Goal: Transaction & Acquisition: Purchase product/service

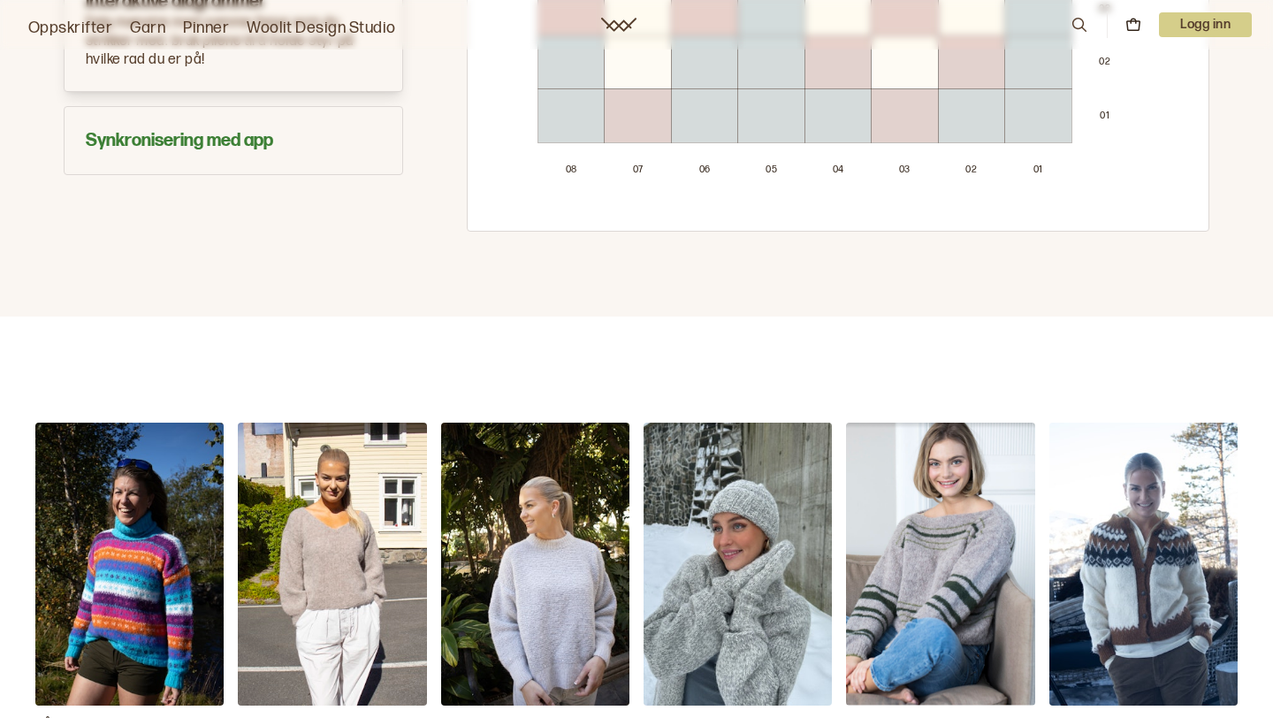
scroll to position [1417, 0]
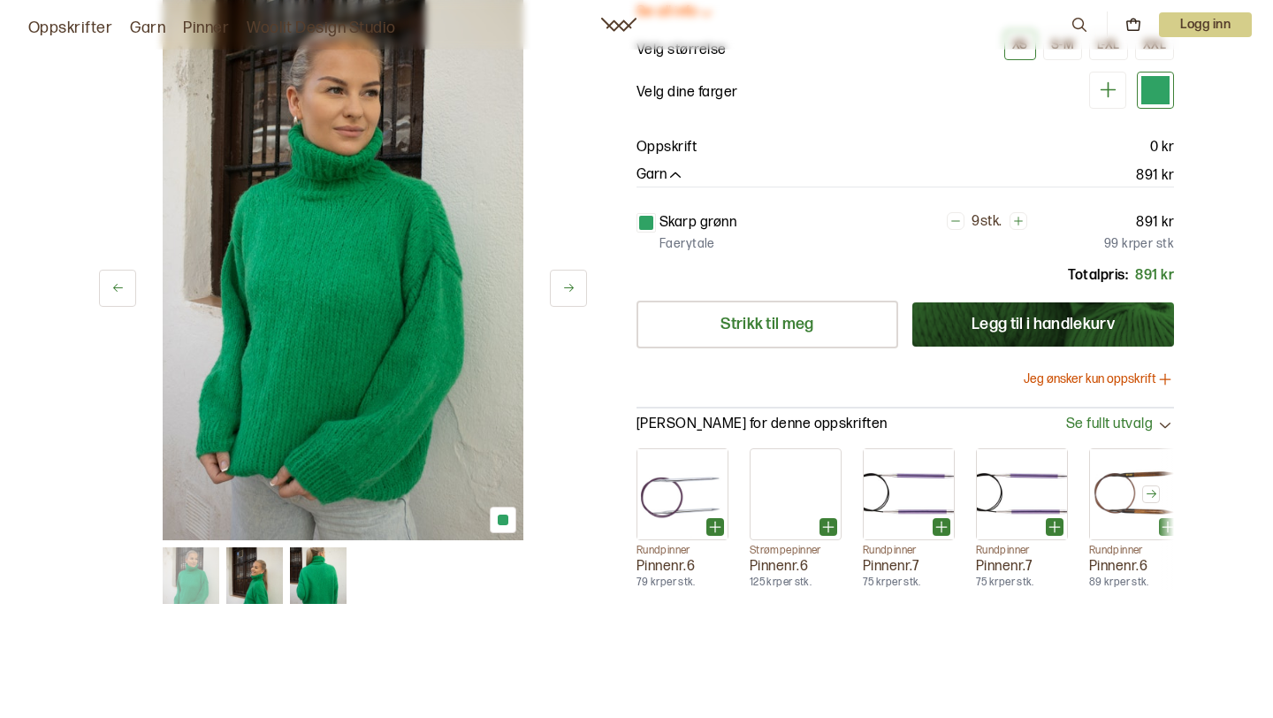
scroll to position [190, 0]
click at [835, 320] on link "Strikk til meg" at bounding box center [768, 324] width 262 height 48
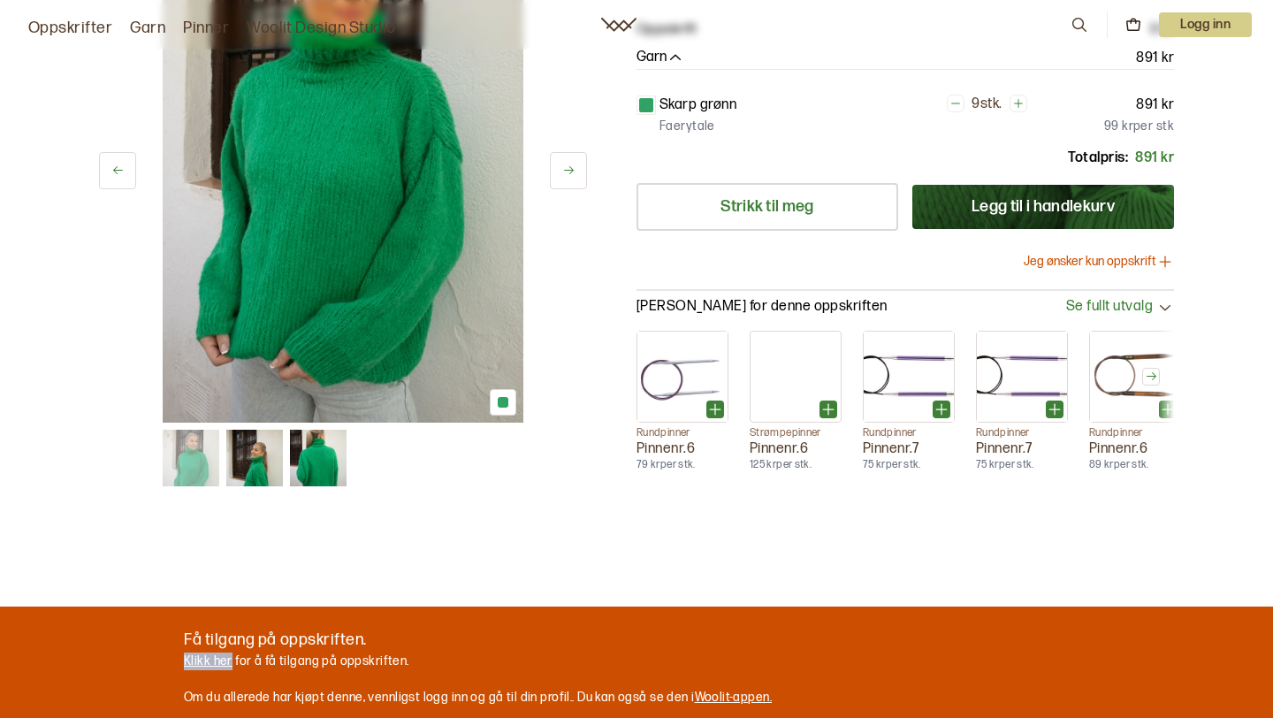
scroll to position [309, 0]
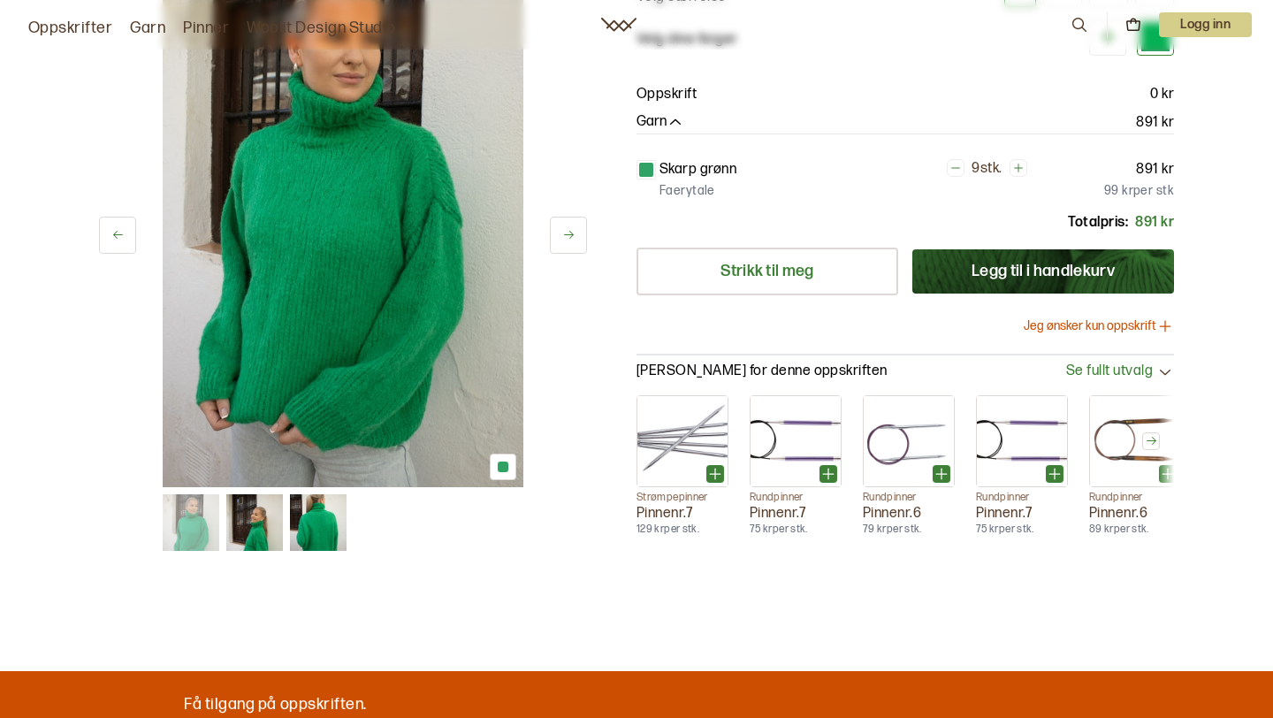
scroll to position [466, 0]
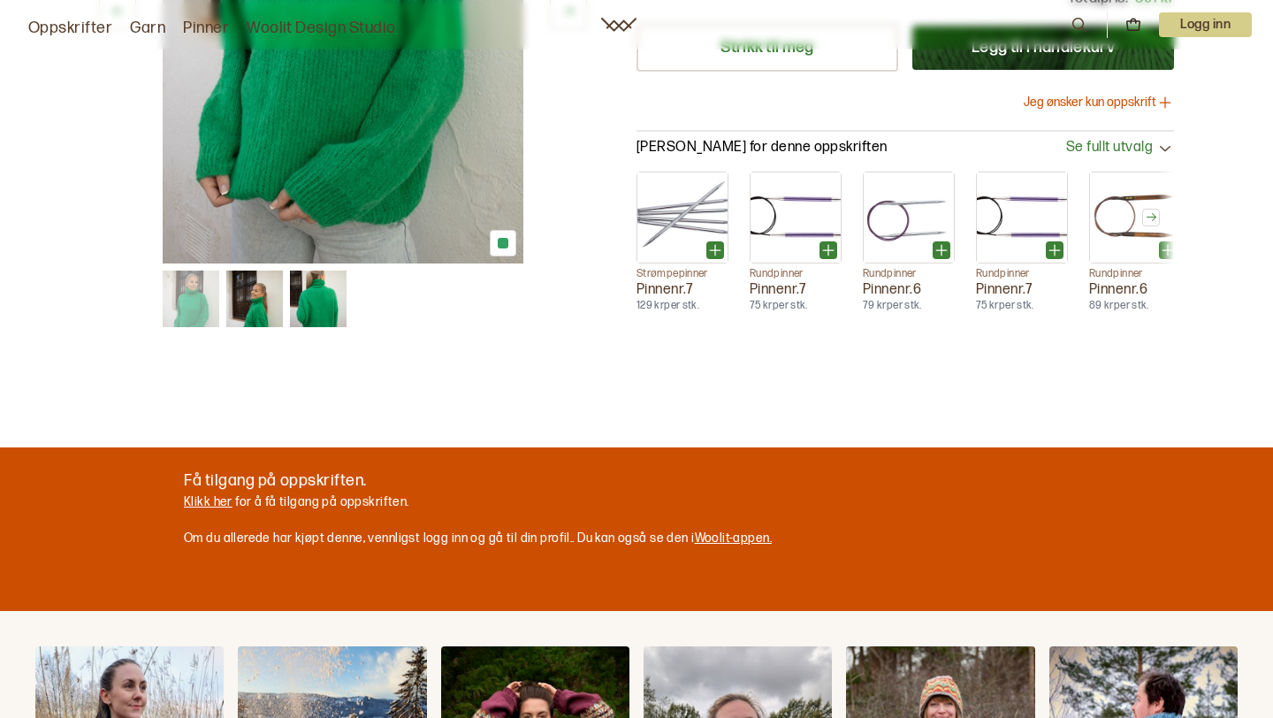
click at [1074, 103] on button "Jeg ønsker kun oppskrift" at bounding box center [1099, 103] width 150 height 18
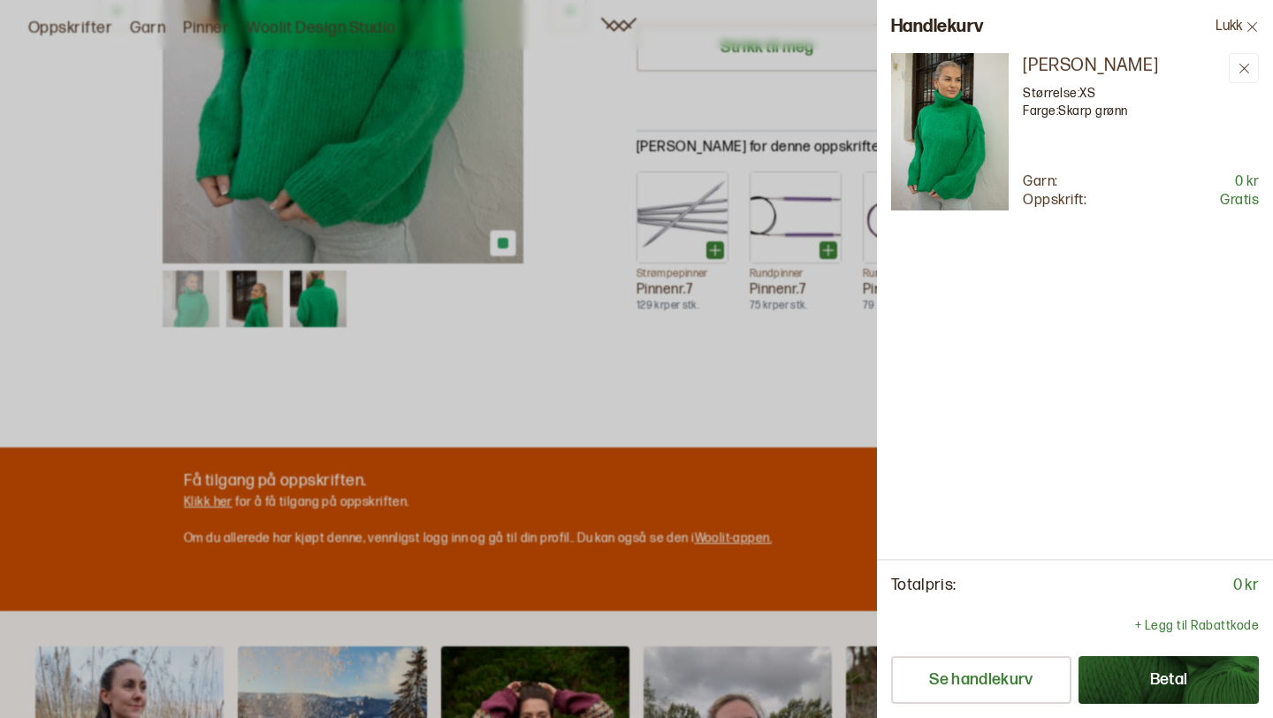
click at [1251, 23] on icon at bounding box center [1252, 26] width 13 height 13
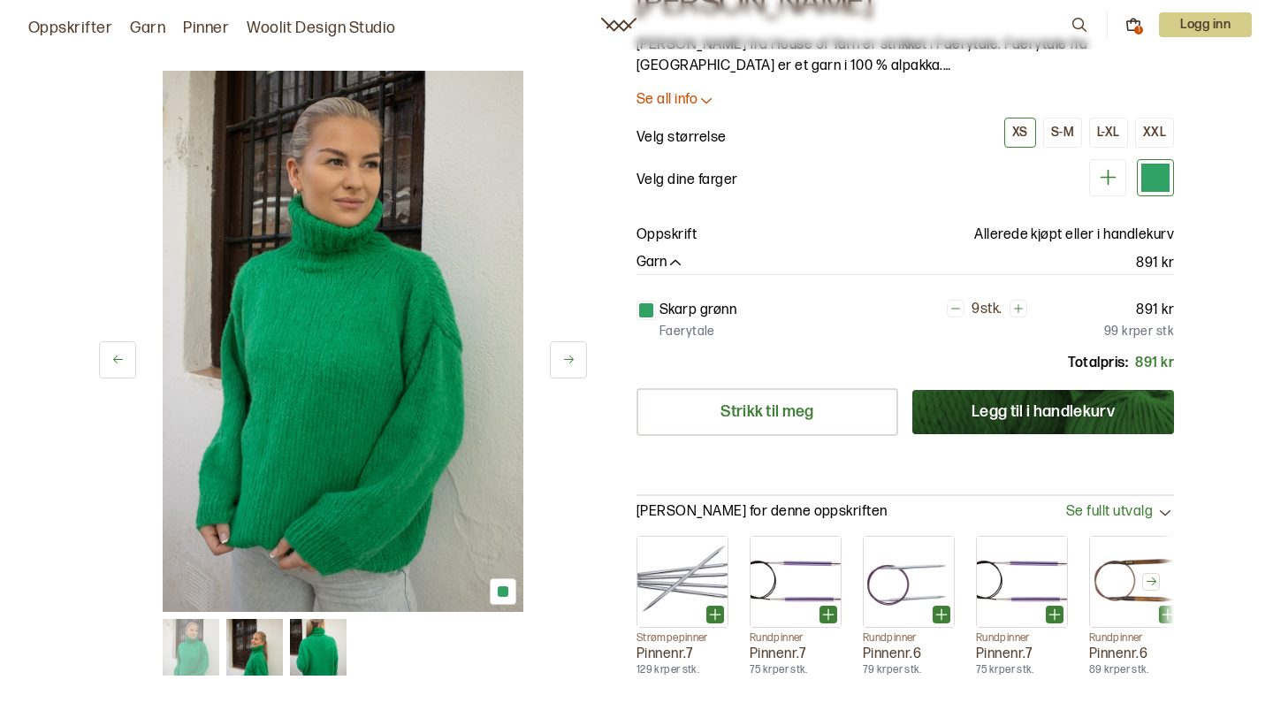
scroll to position [0, 0]
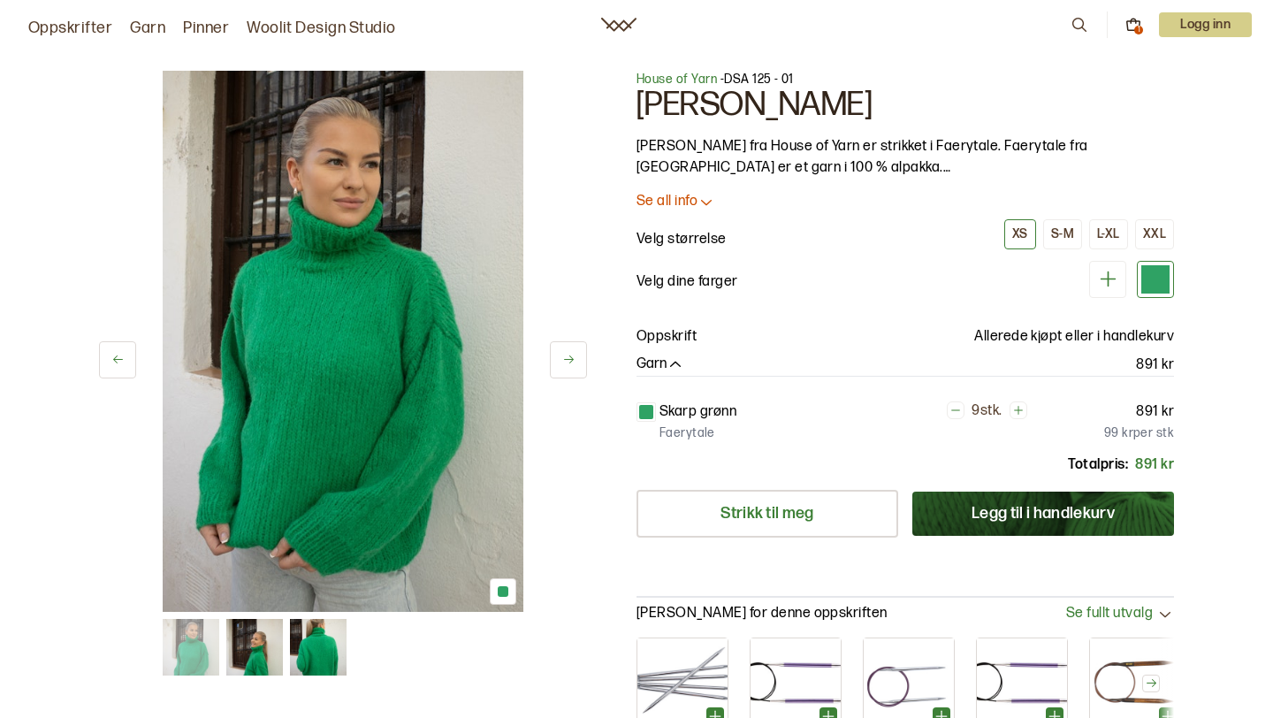
click at [1134, 27] on div "1" at bounding box center [1138, 30] width 9 height 9
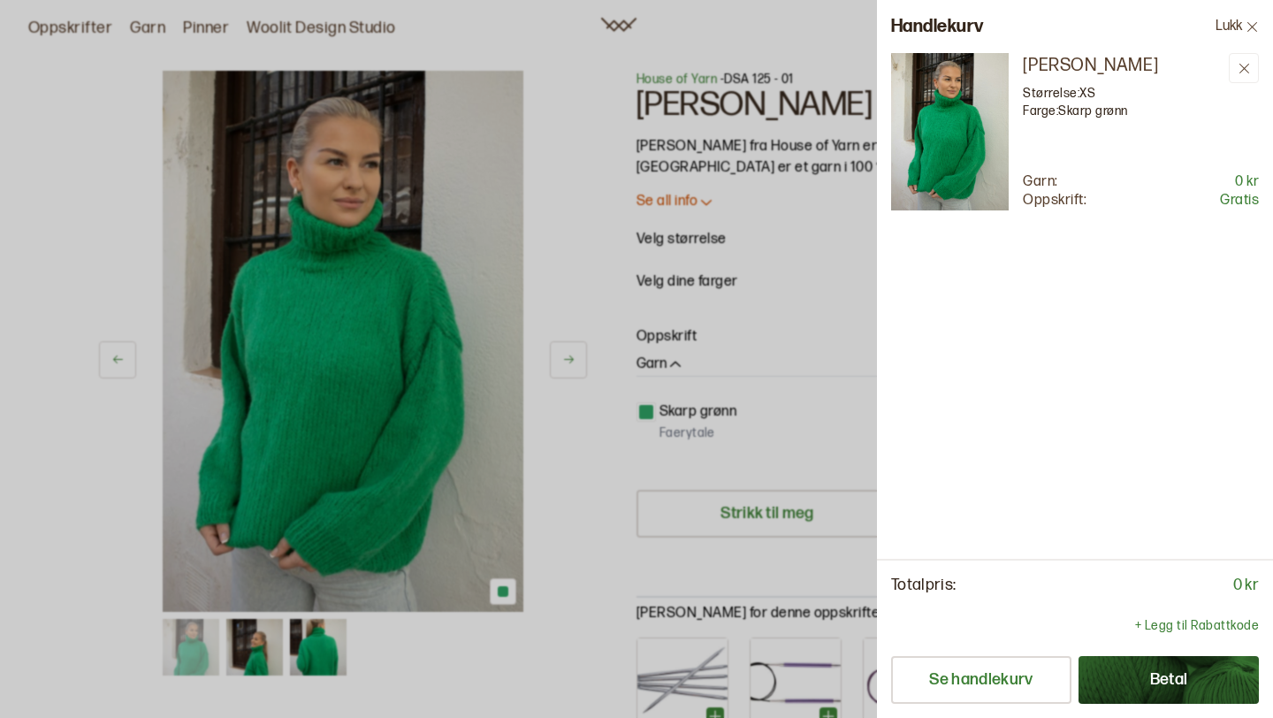
click at [612, 278] on div at bounding box center [636, 359] width 1273 height 718
